Goal: Contribute content

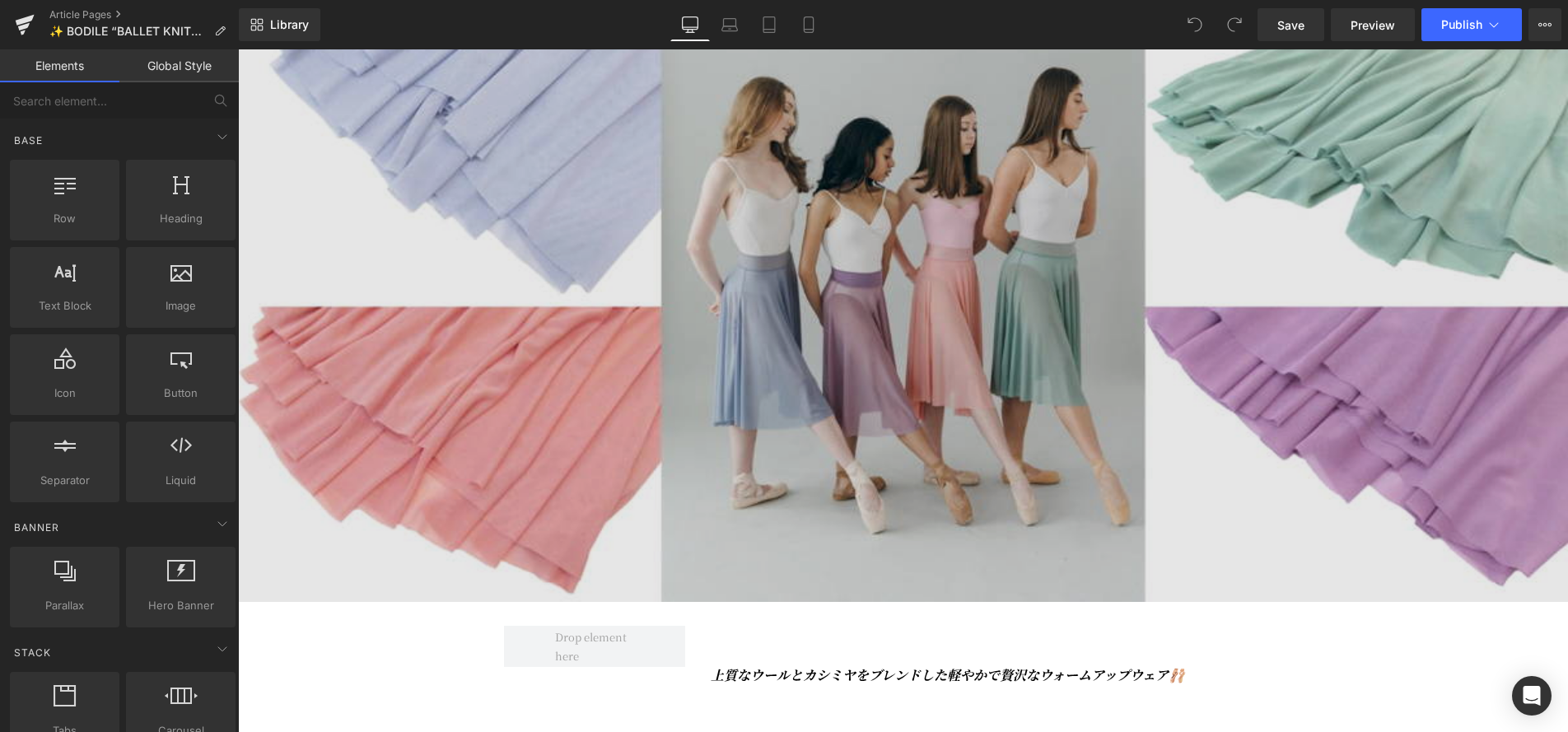
scroll to position [309, 0]
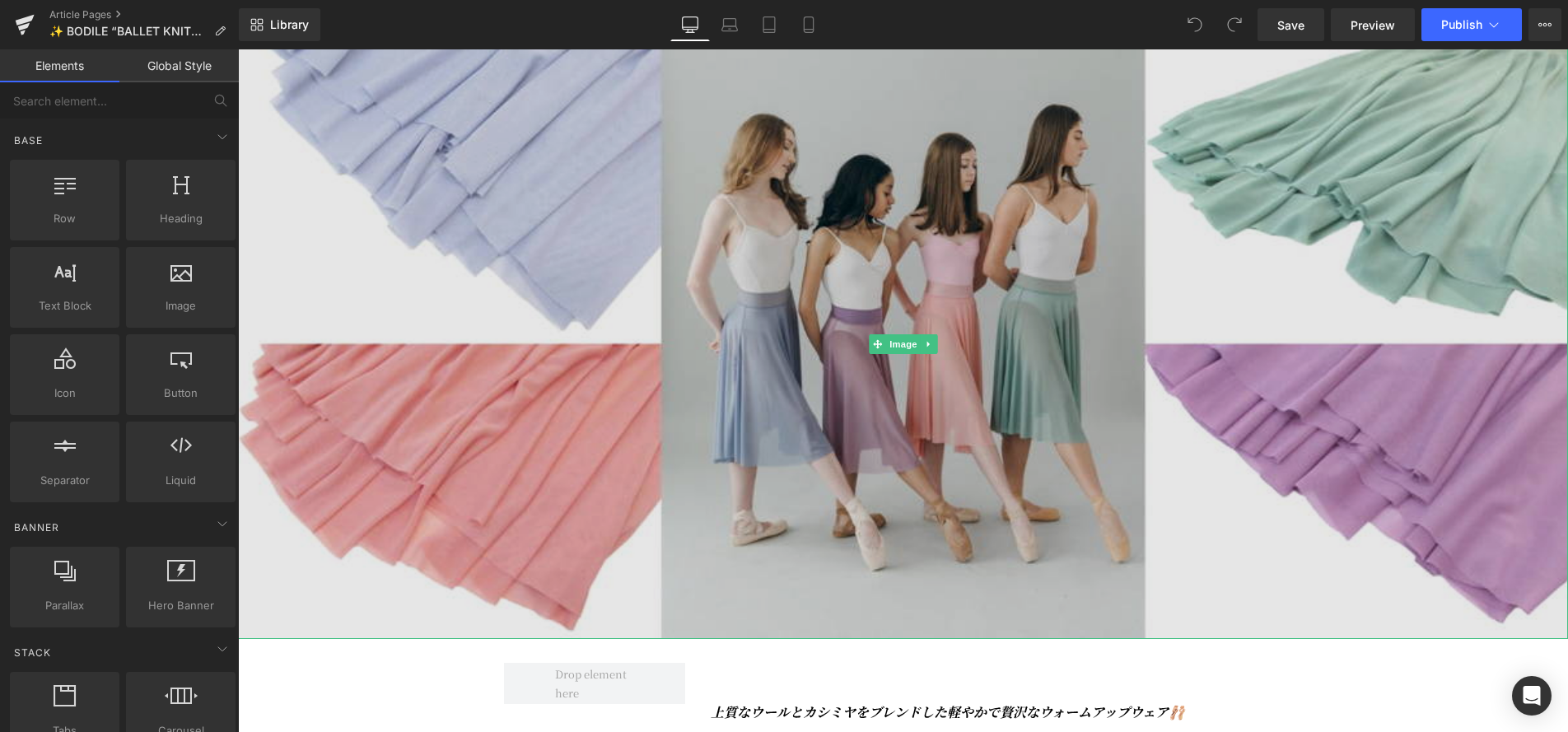
click at [805, 337] on img at bounding box center [903, 345] width 1330 height 592
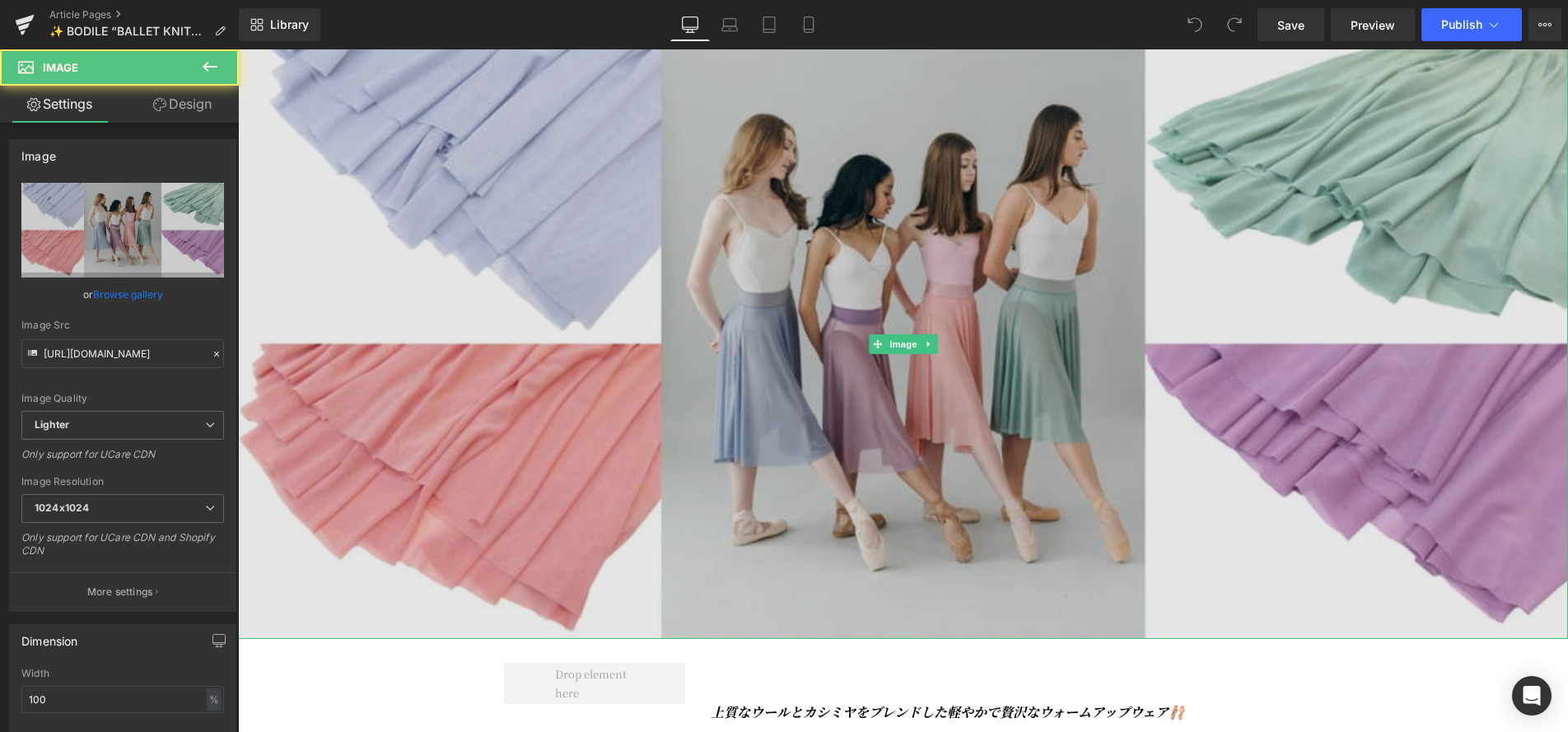
click at [805, 337] on img at bounding box center [903, 345] width 1330 height 592
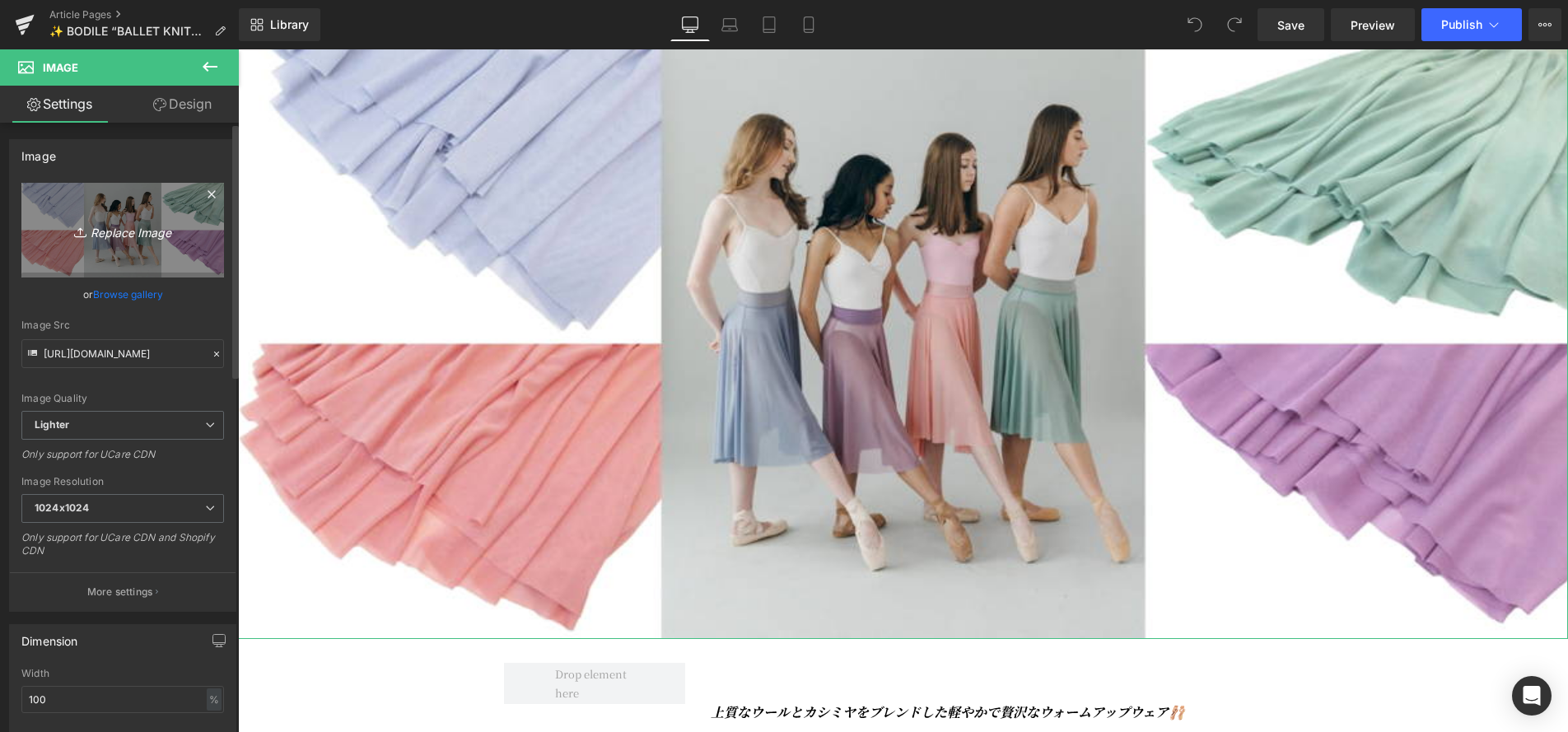
click at [137, 231] on icon "Replace Image" at bounding box center [122, 231] width 132 height 21
type input "C:\fakepath\101425_BODILE (1).jpg"
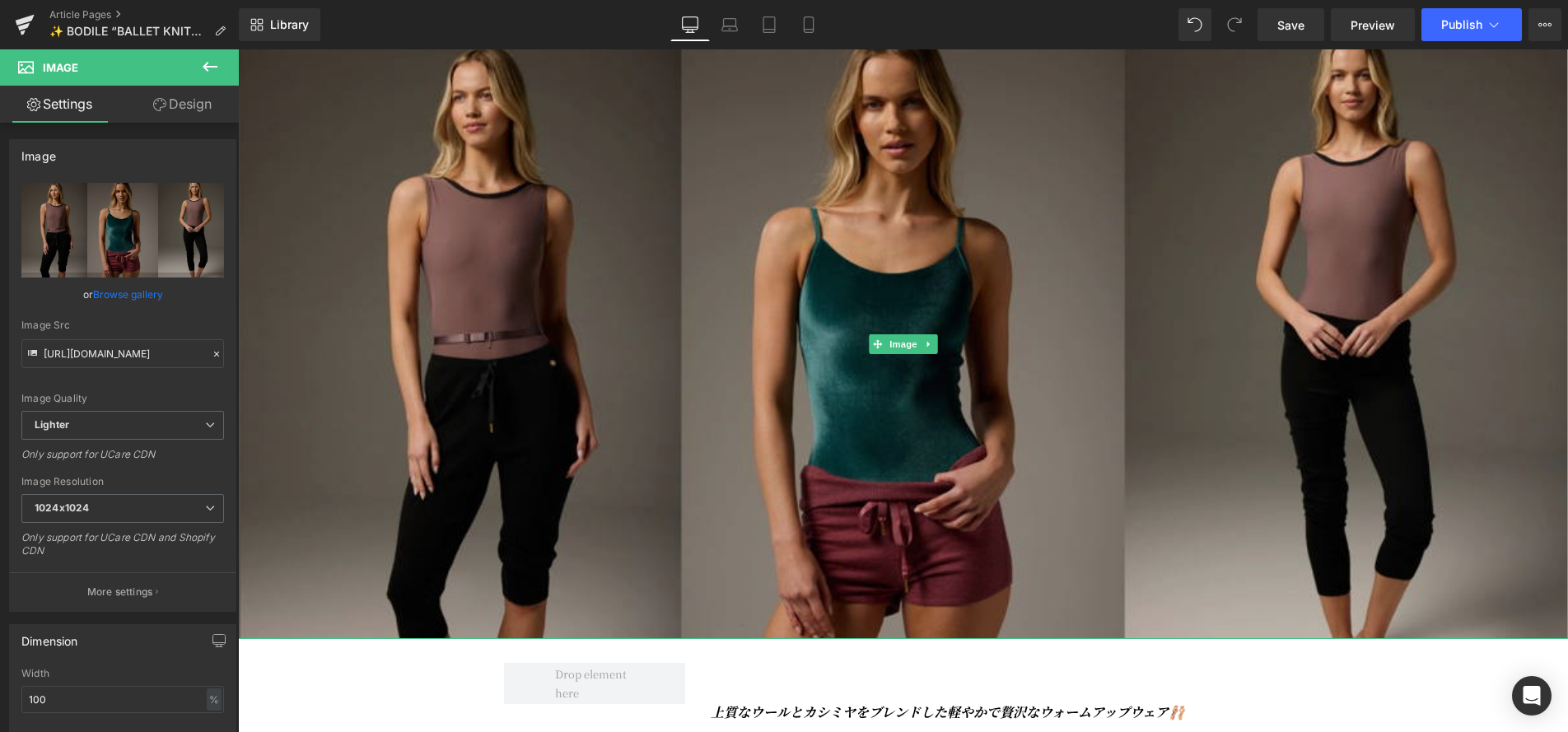
type input "[URL][DOMAIN_NAME]"
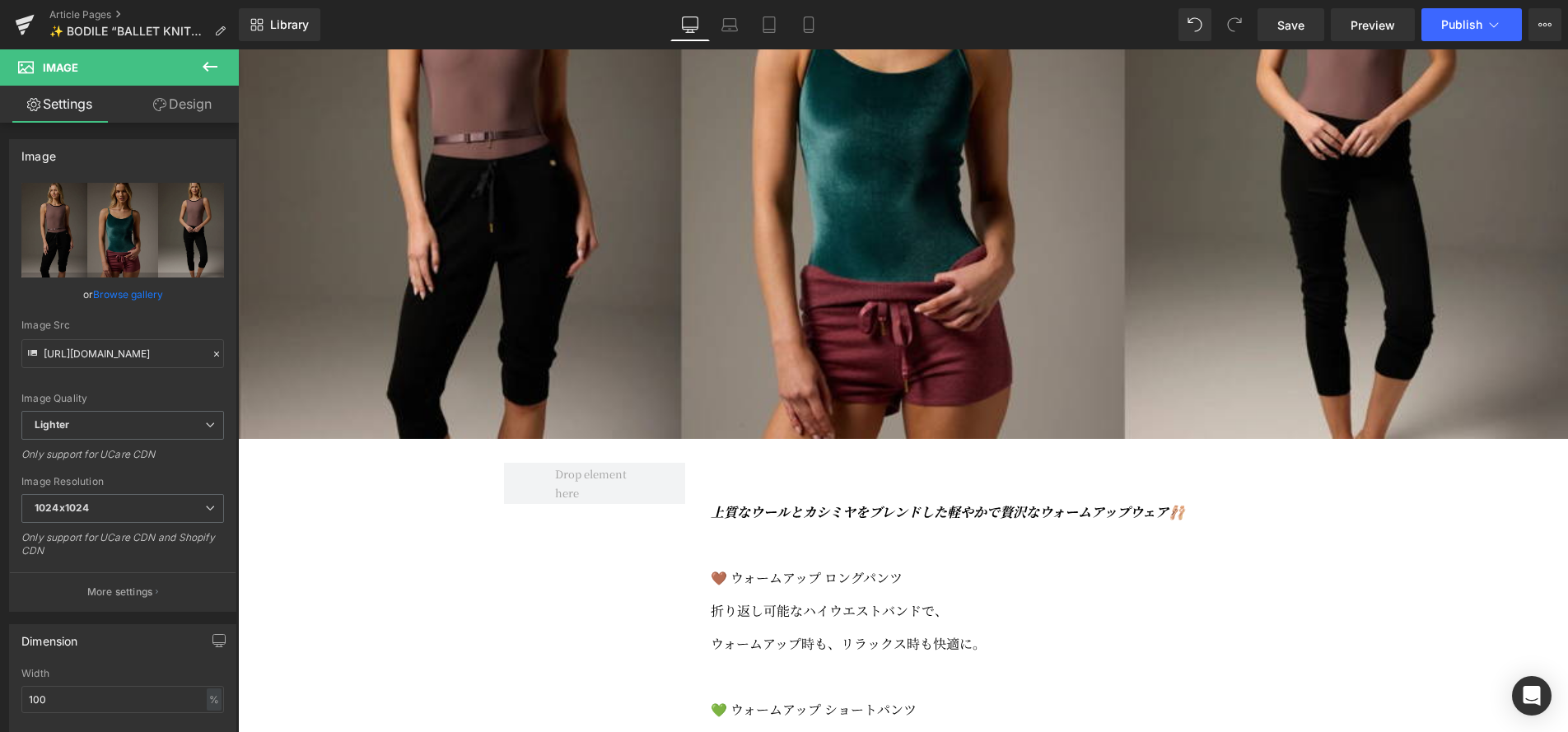
scroll to position [532, 0]
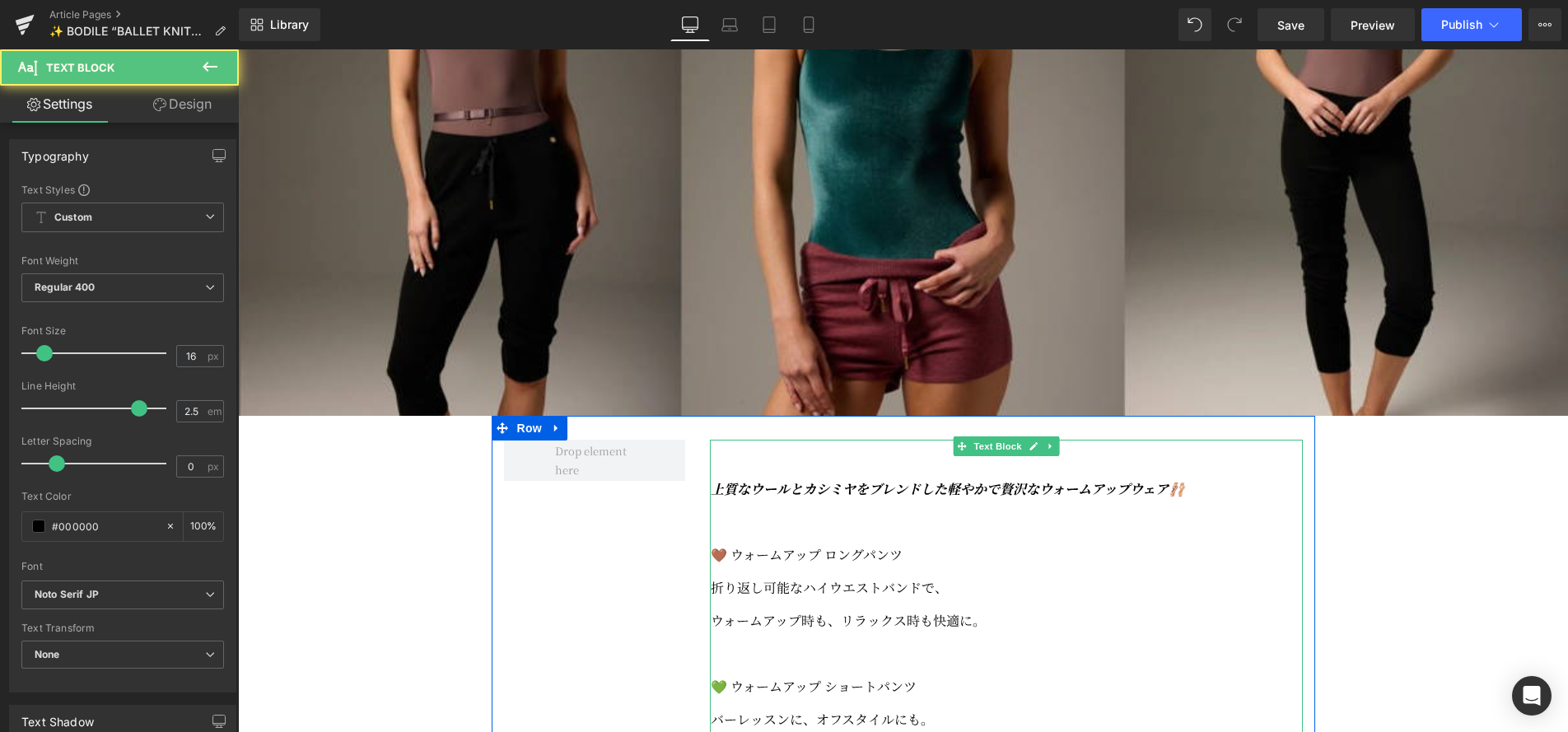
click at [964, 506] on p "上質なウールとカシミヤをブレンドした 軽やかで贅沢なウォームアップウェア🩰" at bounding box center [1007, 488] width 592 height 33
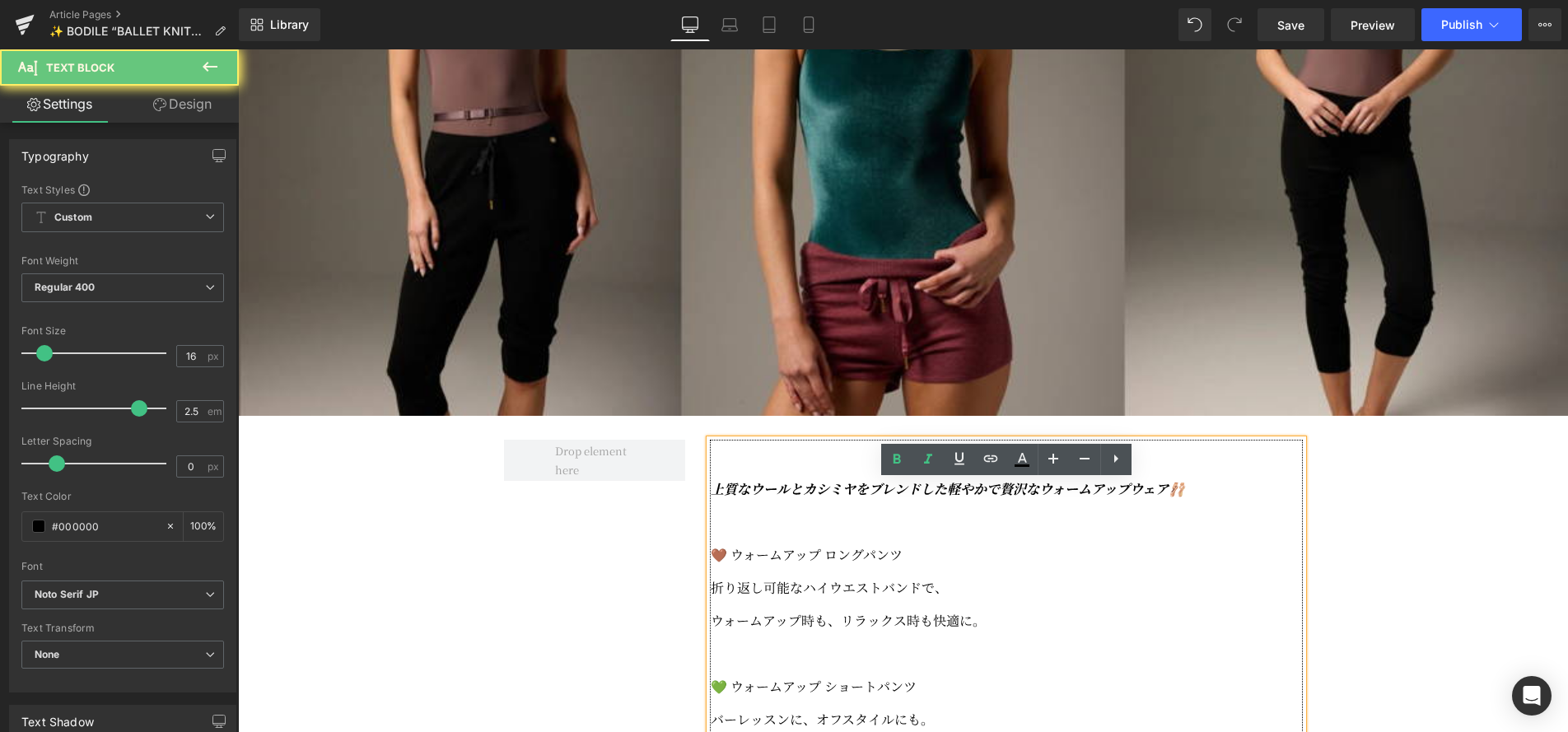
click at [966, 499] on icon "軽やかで贅沢なウォームアップウェア🩰" at bounding box center [1066, 489] width 238 height 19
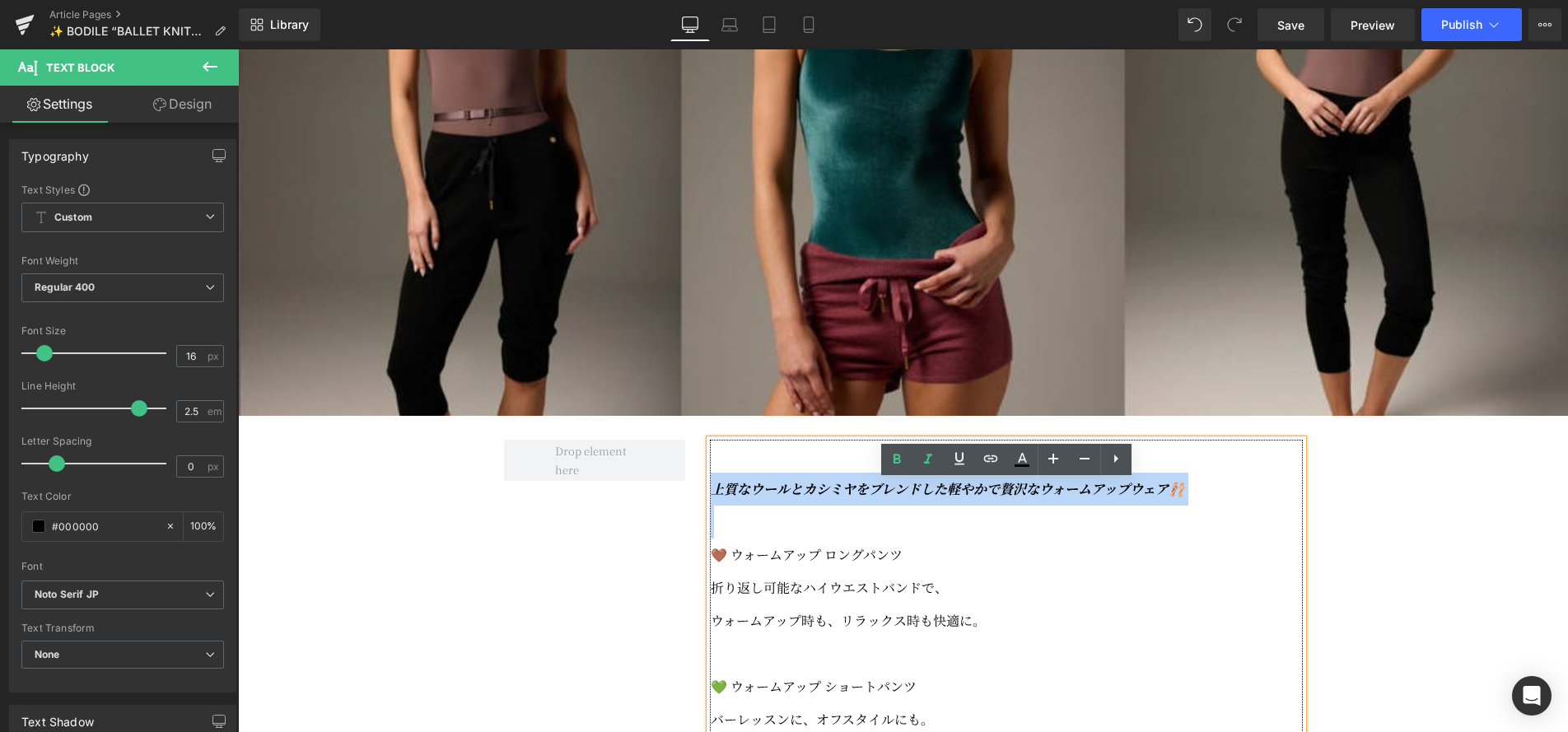
click at [966, 499] on icon "軽やかで贅沢なウォームアップウェア🩰" at bounding box center [1066, 489] width 238 height 19
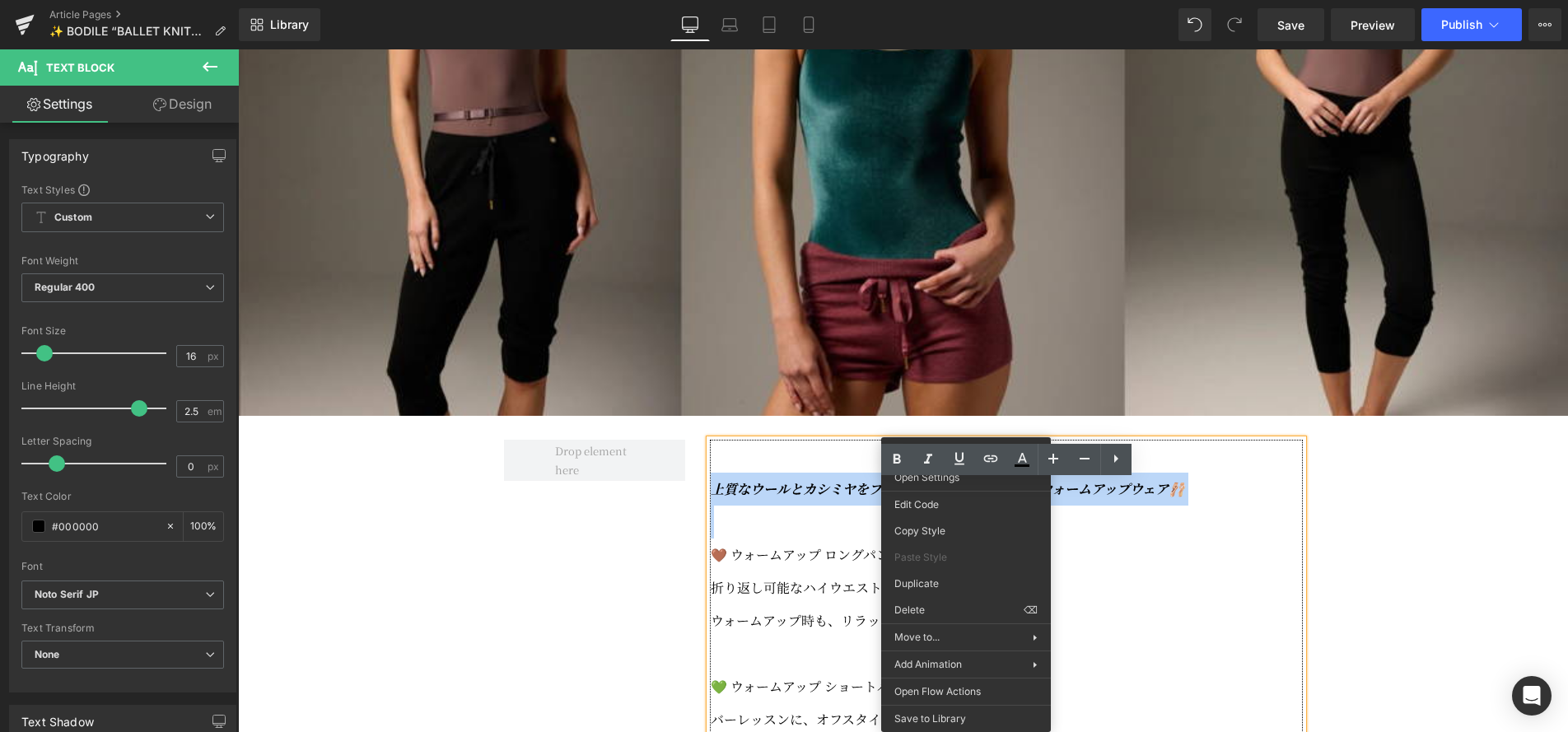
click at [832, 499] on icon "上質なウールとカシミヤをブレンドした" at bounding box center [829, 489] width 236 height 19
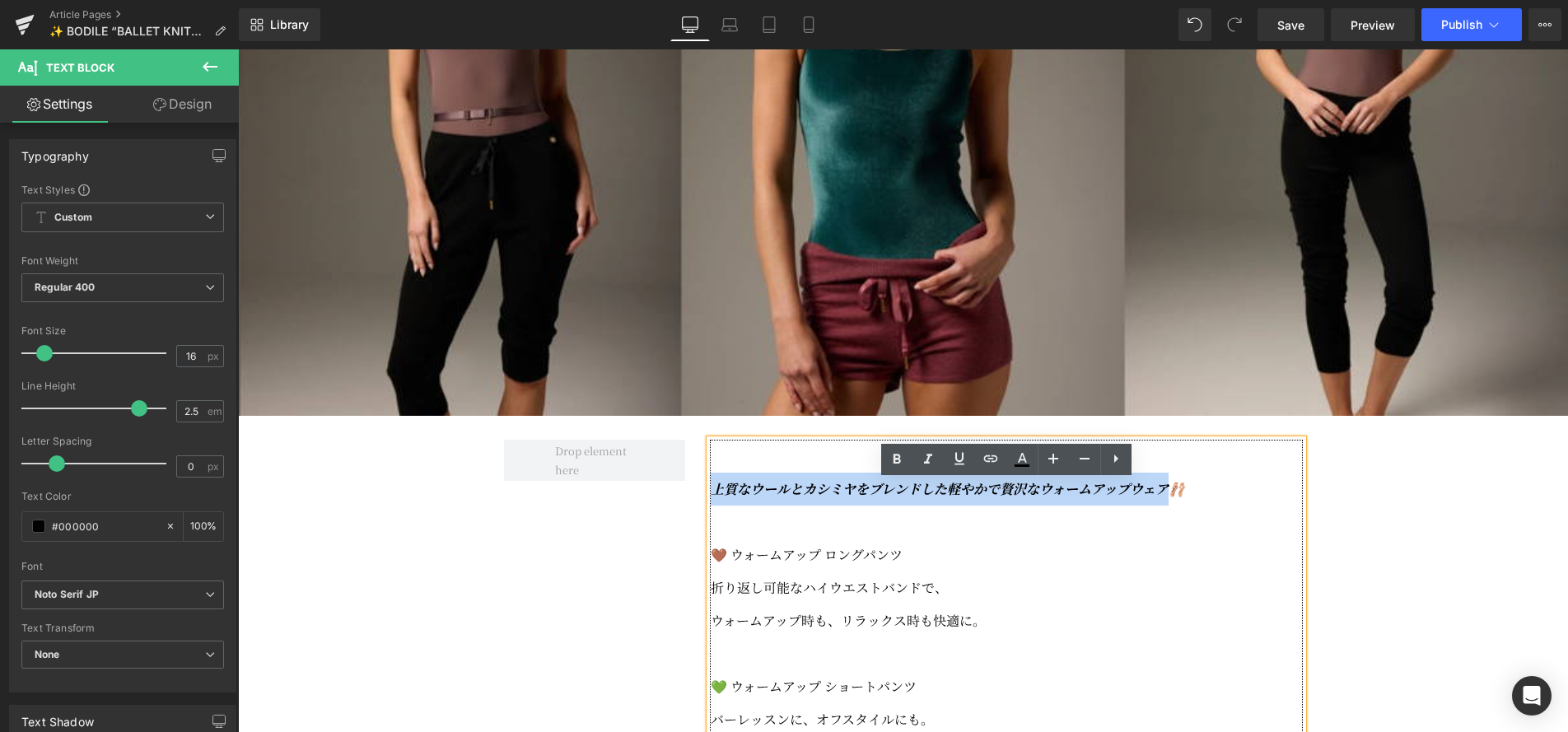
drag, startPoint x: 1169, startPoint y: 530, endPoint x: 717, endPoint y: 535, distance: 452.0
click at [717, 506] on p "上質なウールとカシミヤをブレンドした 軽やかで贅沢なウォームアップウェア🩰" at bounding box center [1007, 488] width 592 height 33
copy p "上質なウールとカシミヤをブレンドした 軽やかで贅沢なウォームアップウェア"
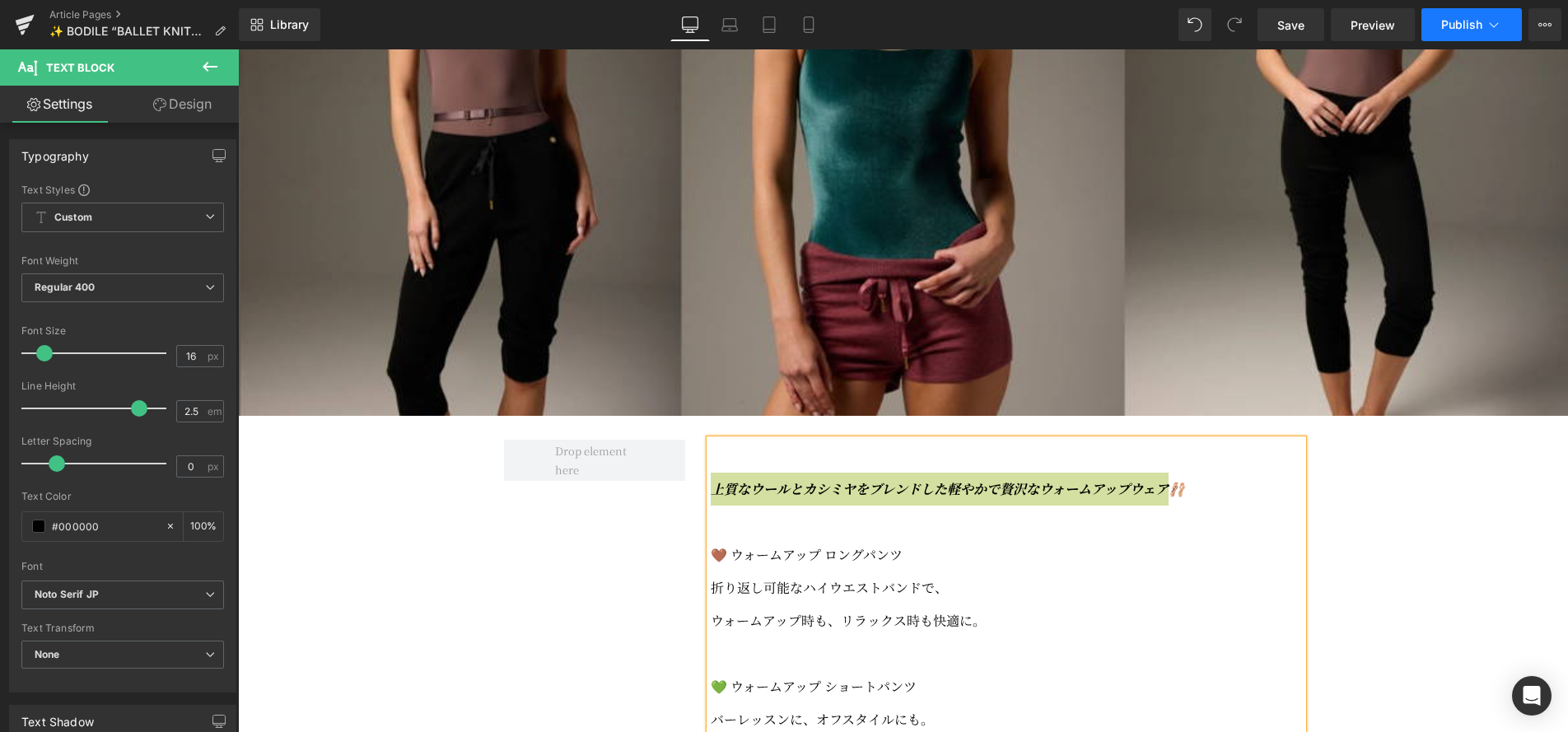
click at [1488, 32] on icon at bounding box center [1494, 25] width 17 height 17
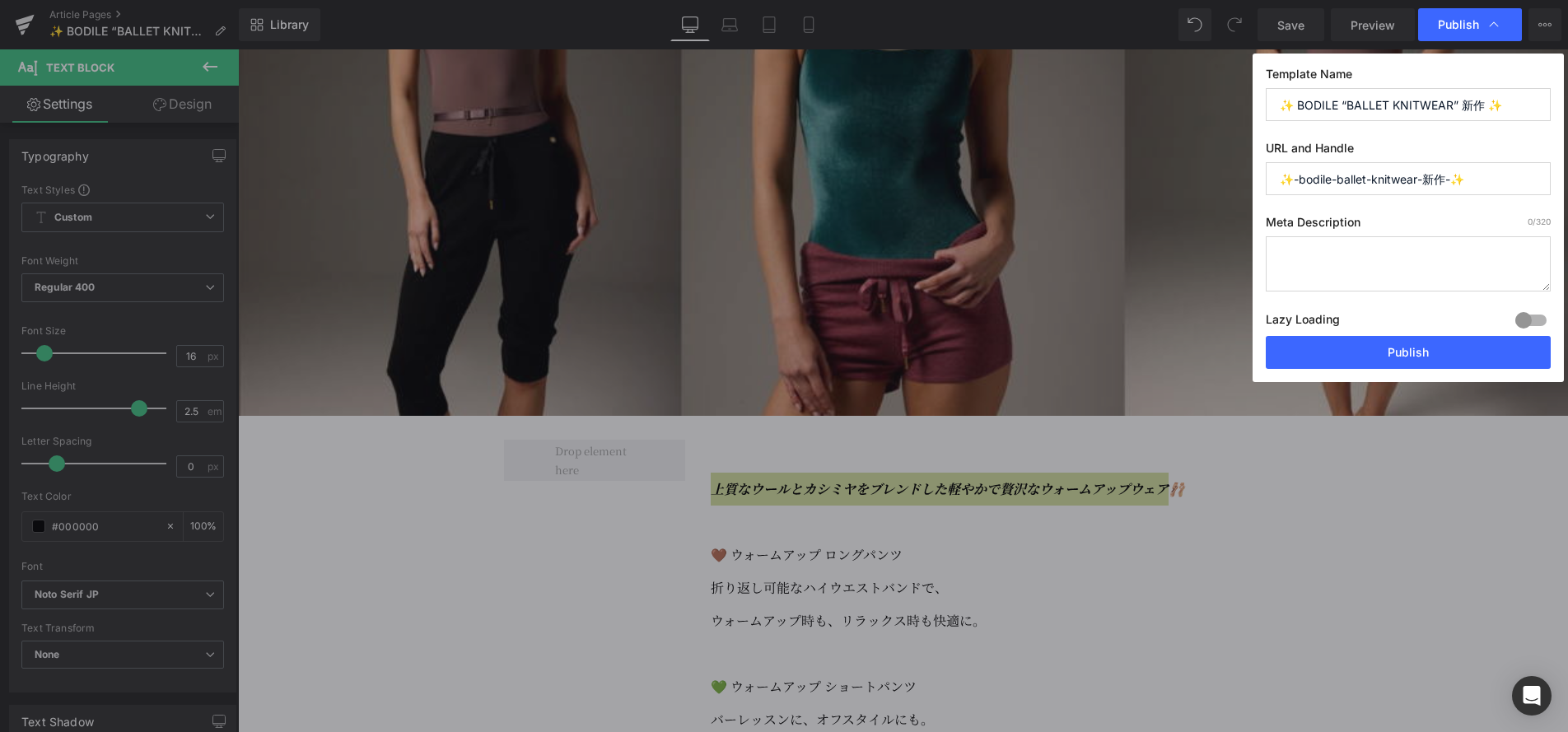
click at [1337, 261] on textarea at bounding box center [1407, 263] width 285 height 55
paste textarea "上質なウールとカシミヤをブレンドした軽やかで贅沢なウォームアップウェア"
drag, startPoint x: 1313, startPoint y: 271, endPoint x: 1447, endPoint y: 305, distance: 138.2
click at [1313, 271] on textarea "上質なウールとカシミヤをブレンドした軽やかで贅沢なウォームアップウェア" at bounding box center [1407, 263] width 285 height 55
type textarea "上質なウールとカシミヤをブレンドした軽やかで贅沢な、[PERSON_NAME]のウォームアップウェア"
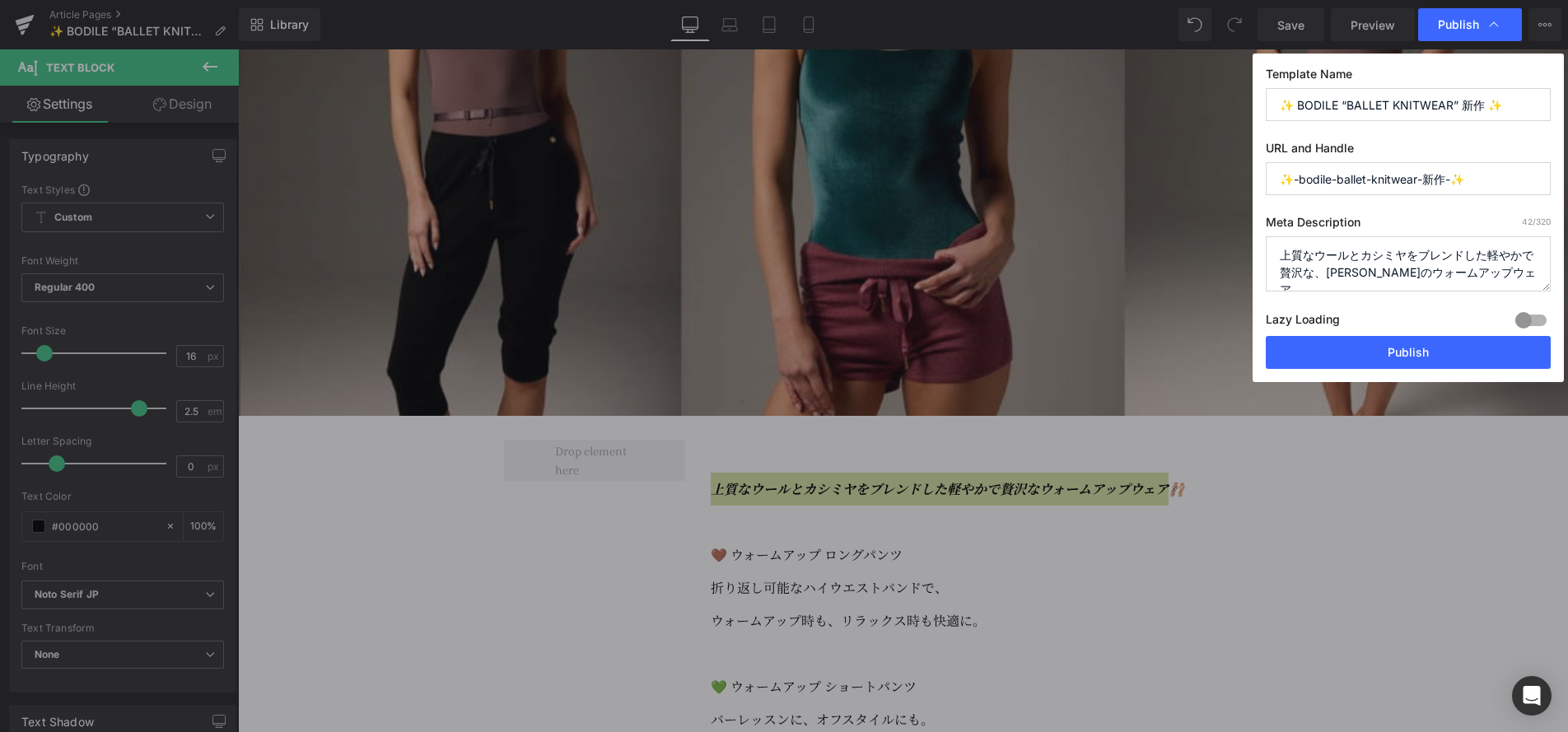
click at [1371, 185] on input "✨-bodile-ballet-knitwear-新作-✨" at bounding box center [1407, 178] width 285 height 33
type input "c"
type input "bodile_101425"
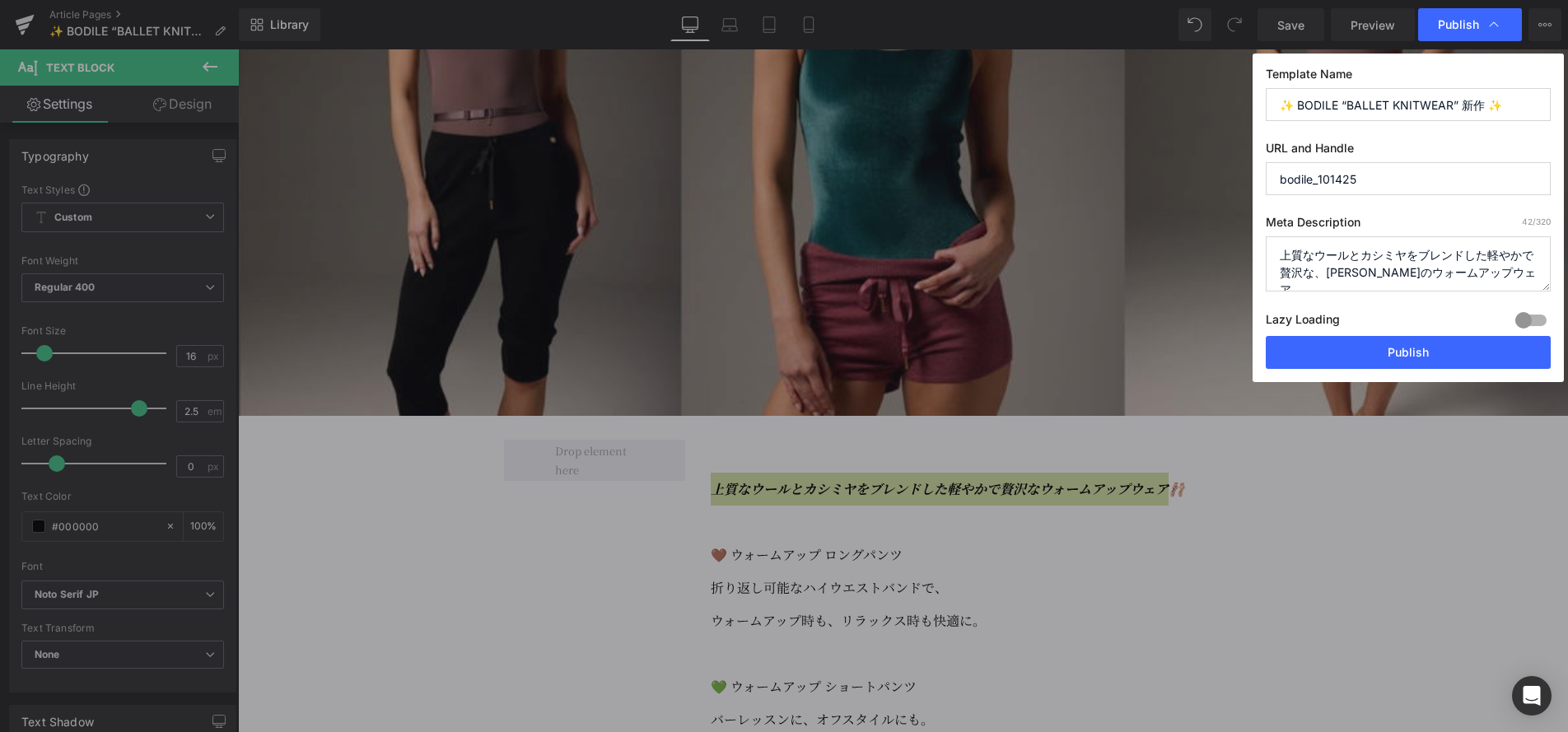
drag, startPoint x: 1340, startPoint y: 106, endPoint x: 1298, endPoint y: 104, distance: 42.0
click at [1298, 104] on input "✨ BODILE “BALLET KNITWEAR” 新作 ✨" at bounding box center [1407, 104] width 285 height 33
type input "✨ [PERSON_NAME] “BALLET KNITWEAR” 新作 ✨"
click at [1344, 364] on button "Publish" at bounding box center [1407, 352] width 285 height 33
